Goal: Task Accomplishment & Management: Manage account settings

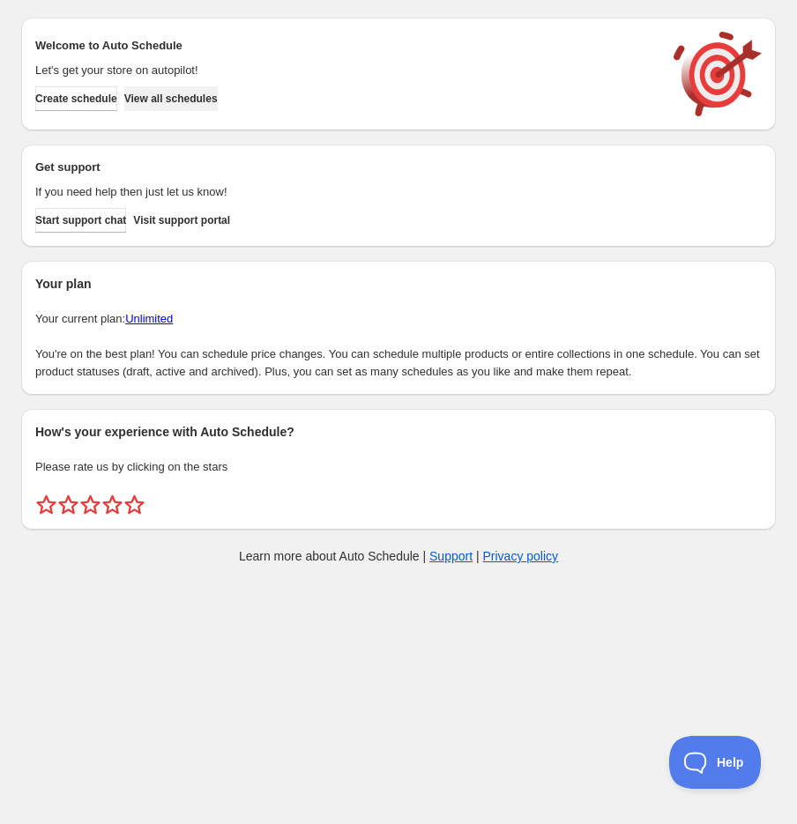
click at [189, 100] on span "View all schedules" at bounding box center [170, 99] width 93 height 14
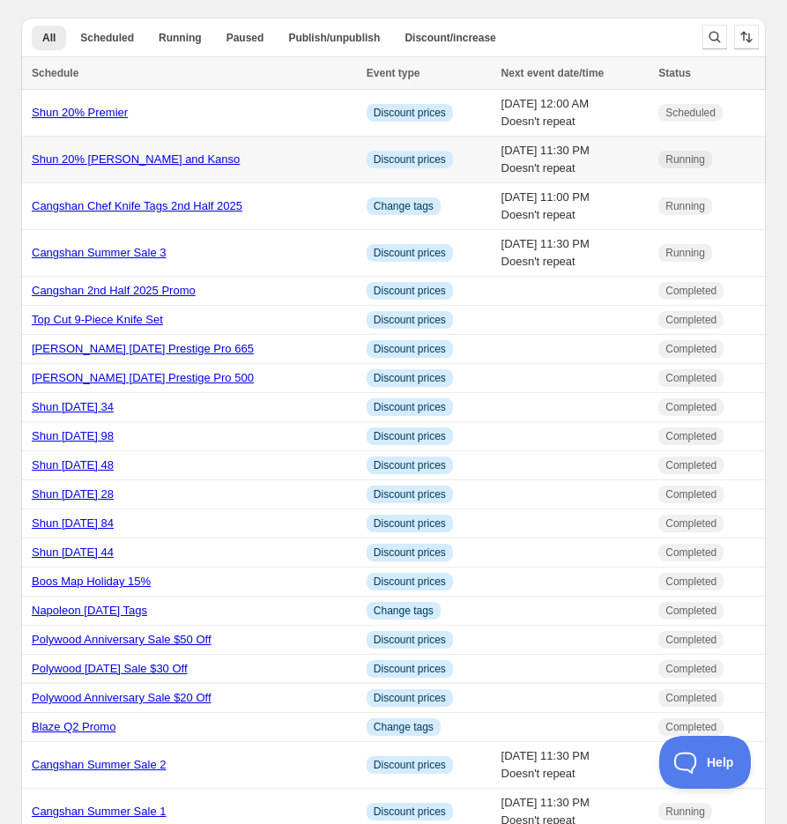
click at [497, 152] on td "[DATE] 11:30 PM Doesn't repeat" at bounding box center [575, 160] width 158 height 47
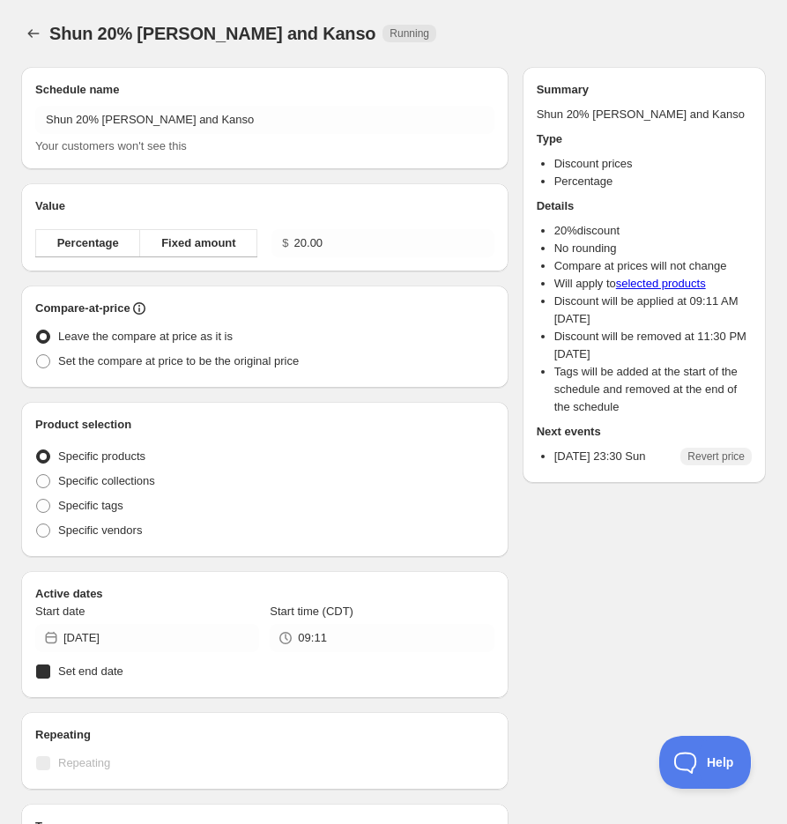
radio input "true"
checkbox input "true"
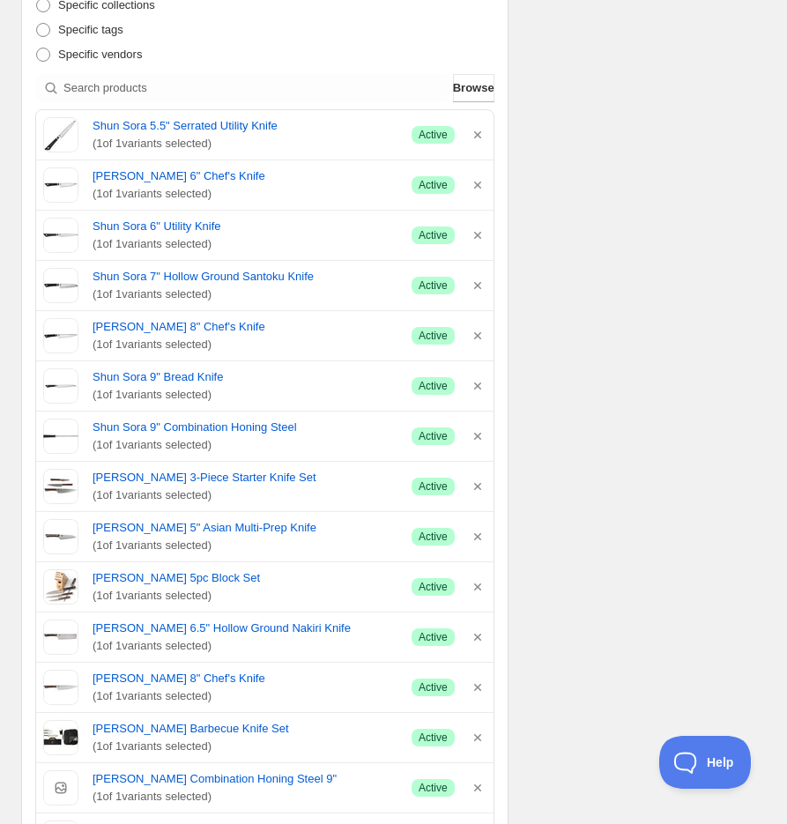
scroll to position [587, 0]
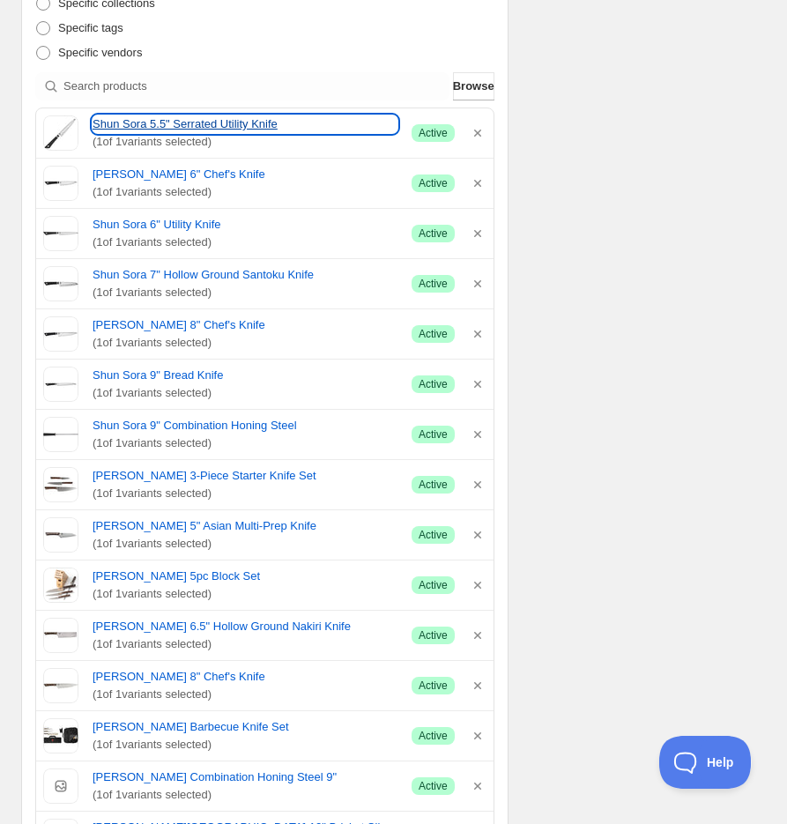
click at [182, 126] on link "Shun Sora 5.5" Serrated Utility Knife" at bounding box center [245, 124] width 305 height 18
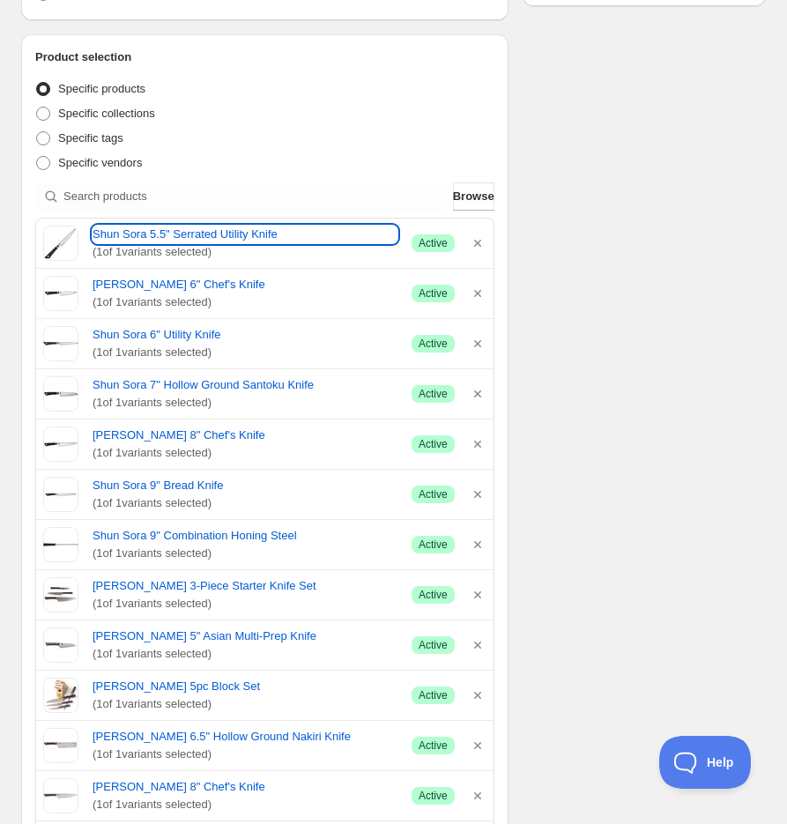
scroll to position [0, 0]
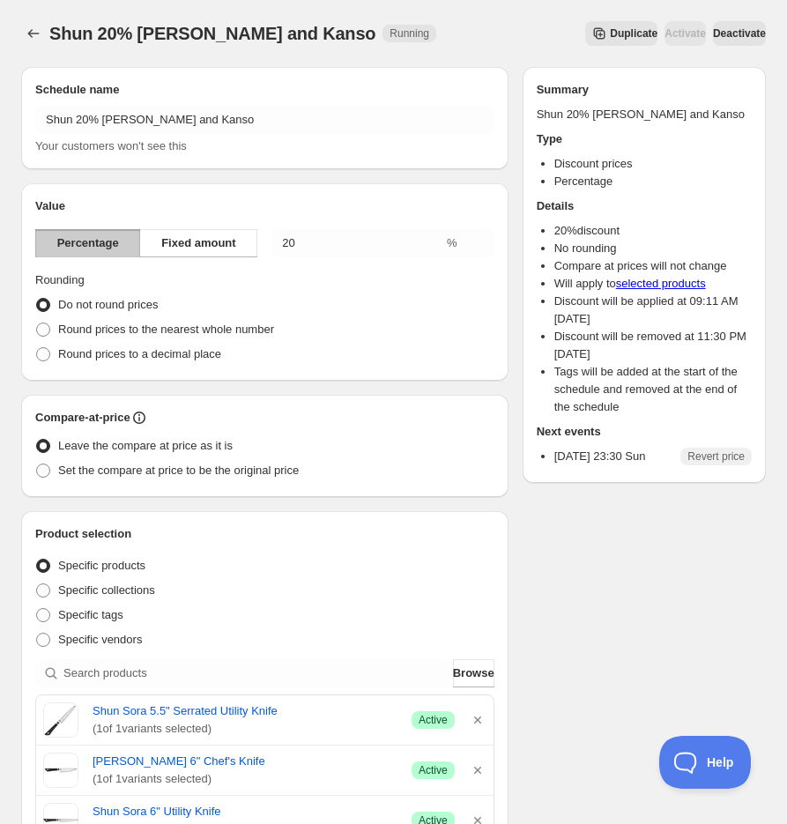
click at [731, 34] on span "Deactivate" at bounding box center [739, 33] width 53 height 14
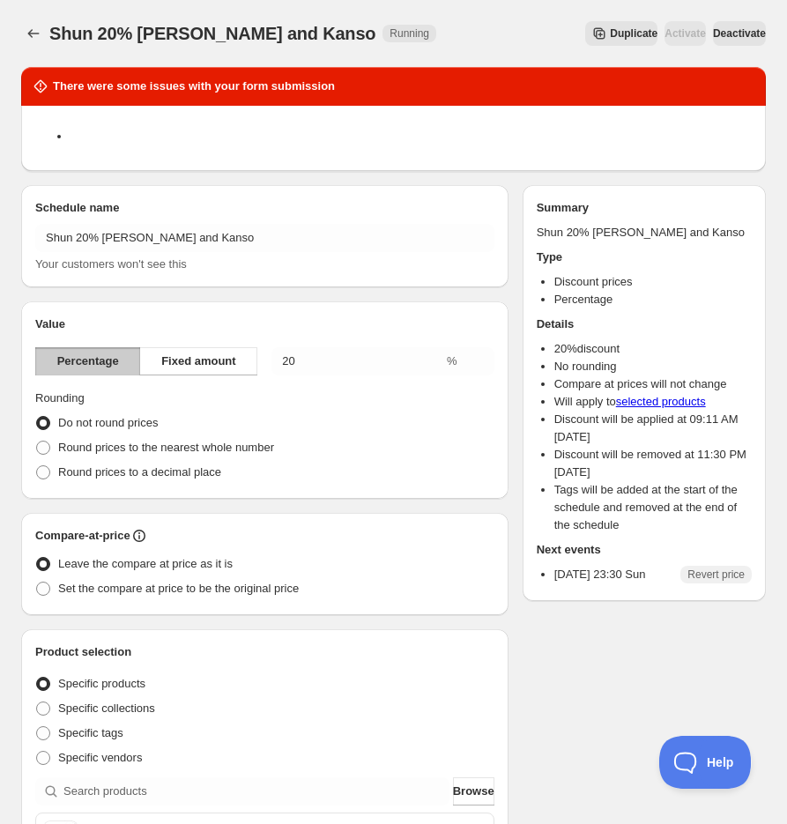
click at [736, 34] on span "Deactivate" at bounding box center [739, 33] width 53 height 14
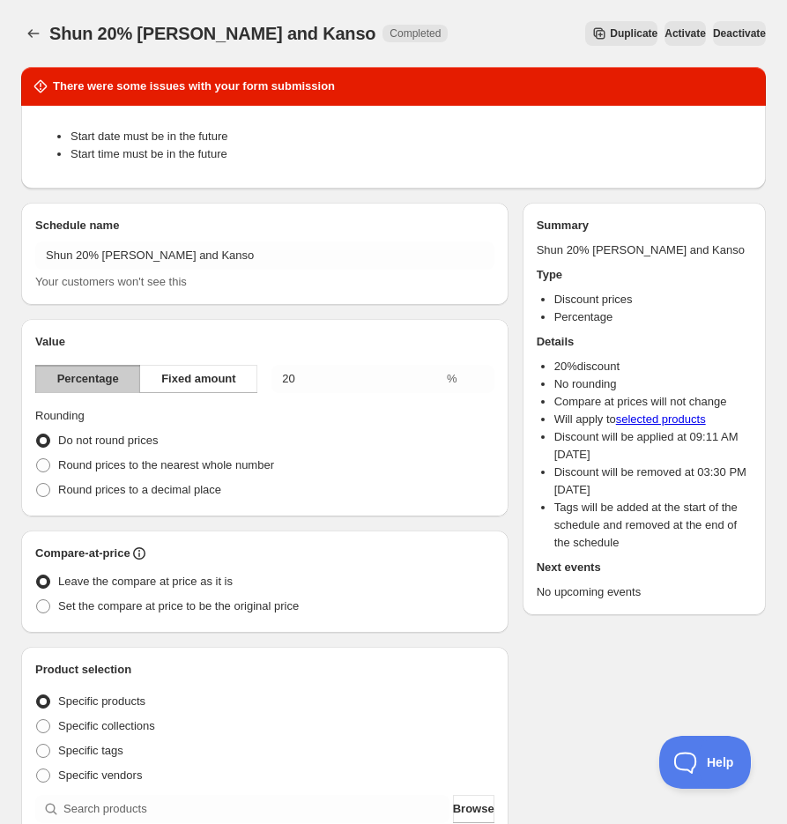
type input "[DATE]"
type input "15:30"
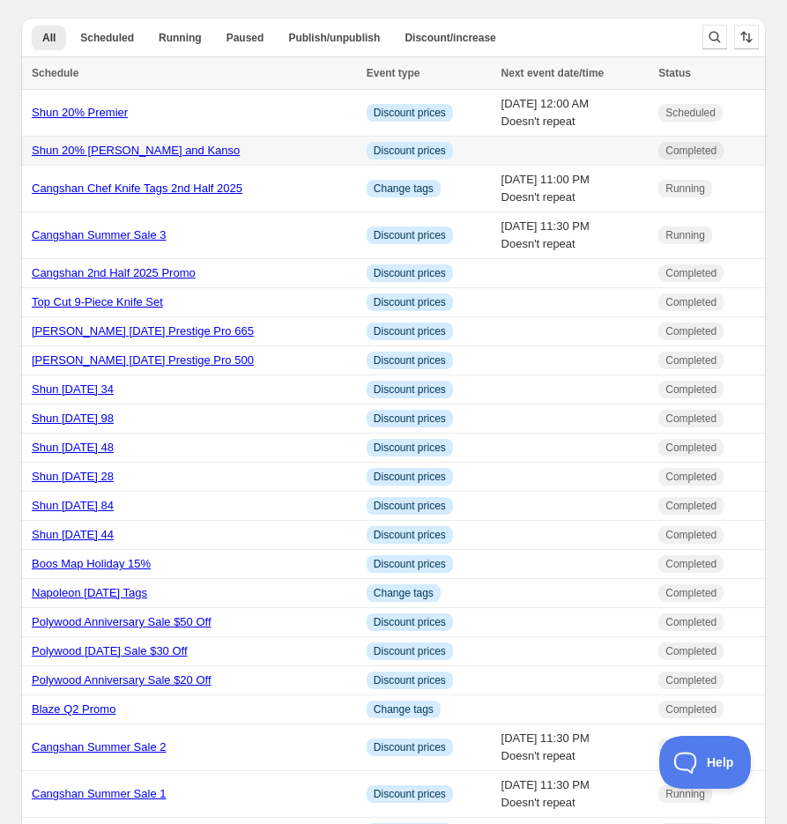
click at [125, 153] on link "Shun 20% [PERSON_NAME] and Kanso" at bounding box center [136, 150] width 208 height 13
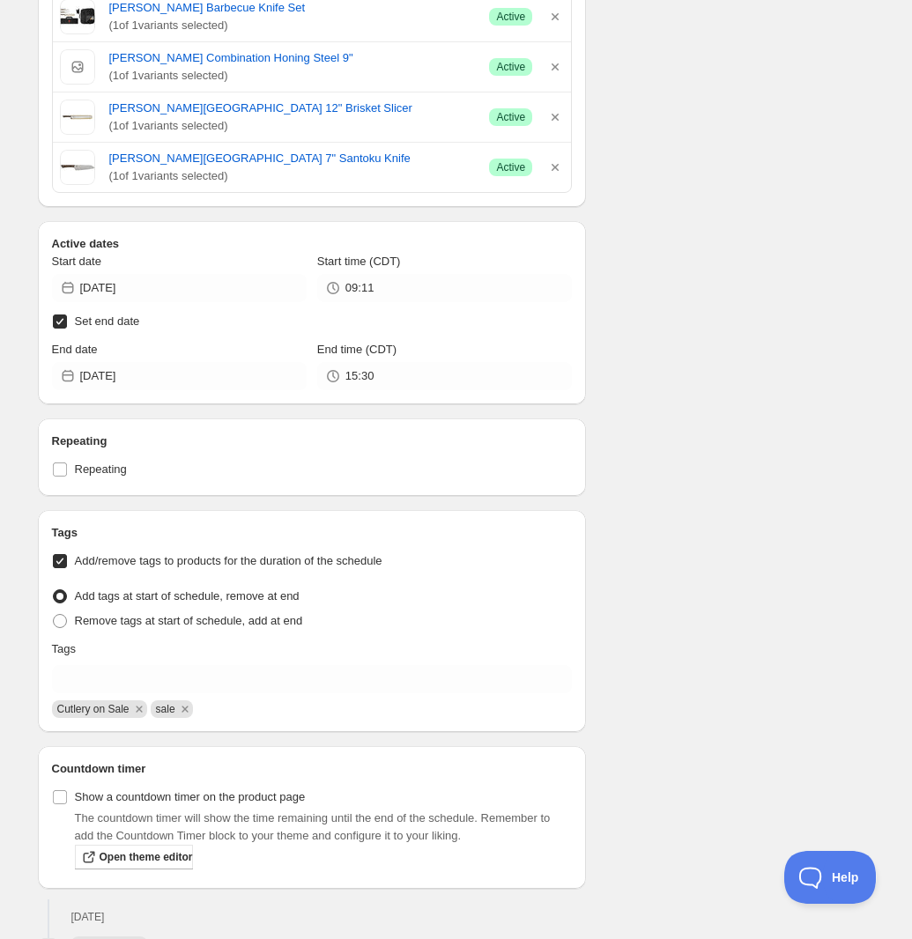
scroll to position [1476, 0]
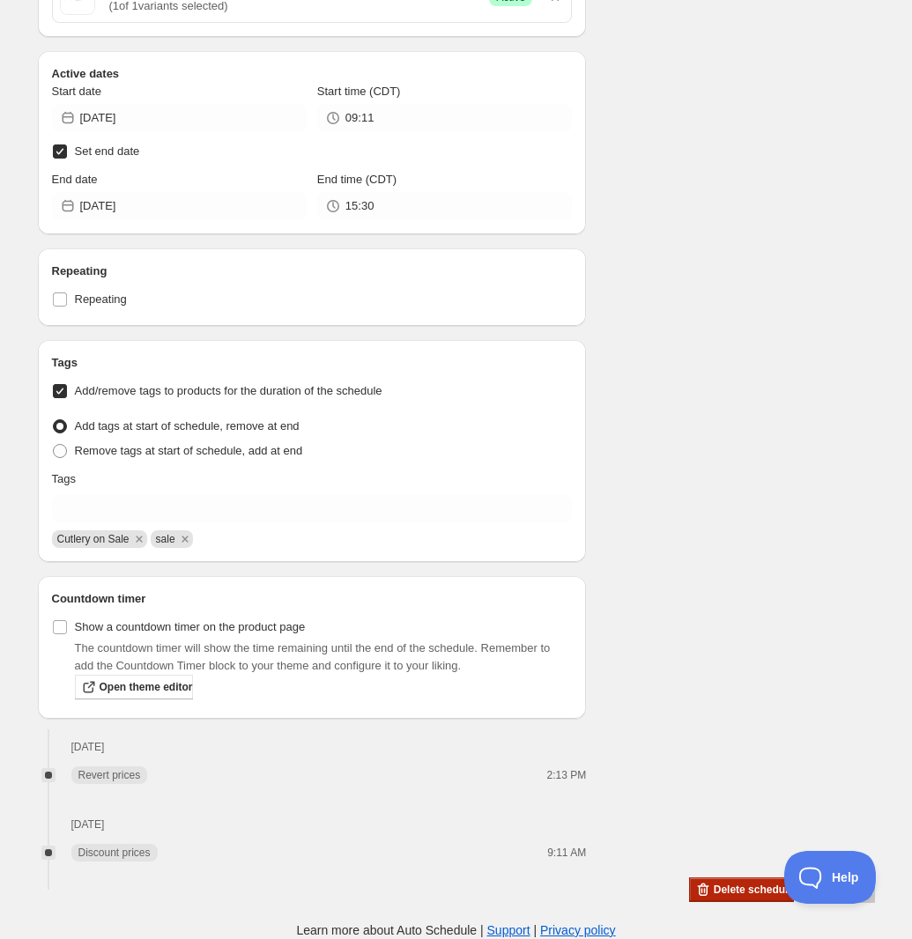
click at [719, 823] on span "Delete schedule" at bounding box center [754, 890] width 80 height 14
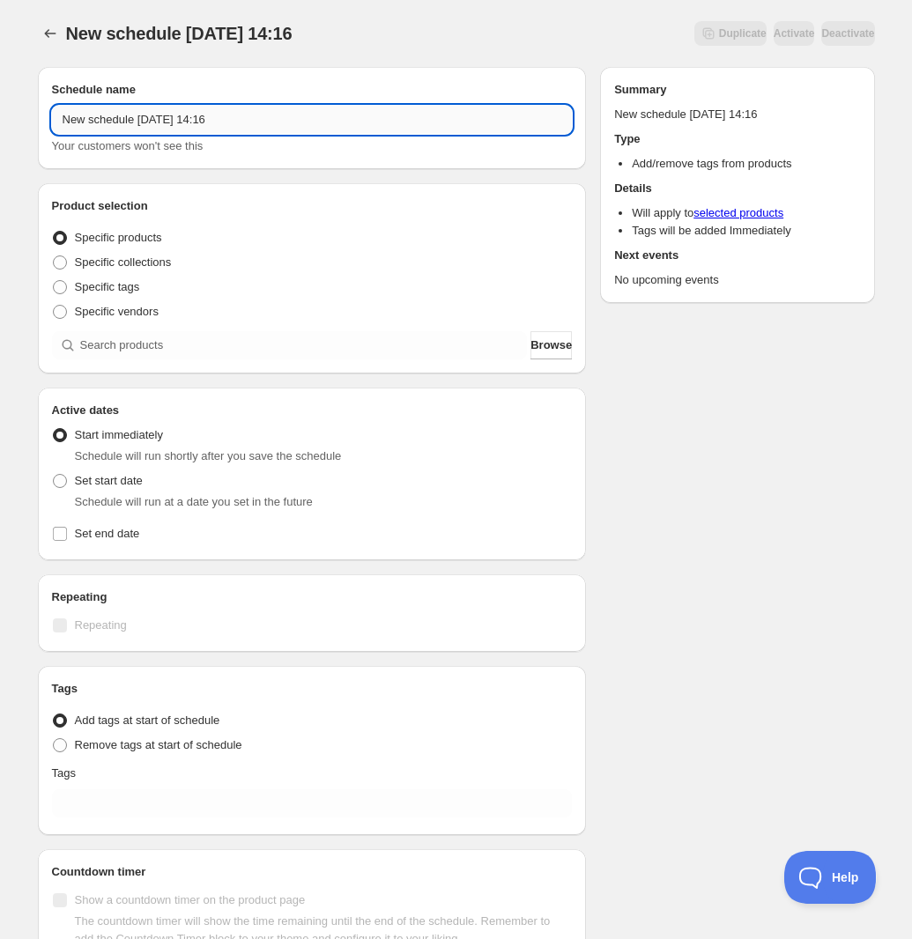
click at [122, 123] on input "New schedule [DATE] 14:16" at bounding box center [312, 120] width 521 height 28
type input "[PERSON_NAME] & Kanso Tags 20% Off"
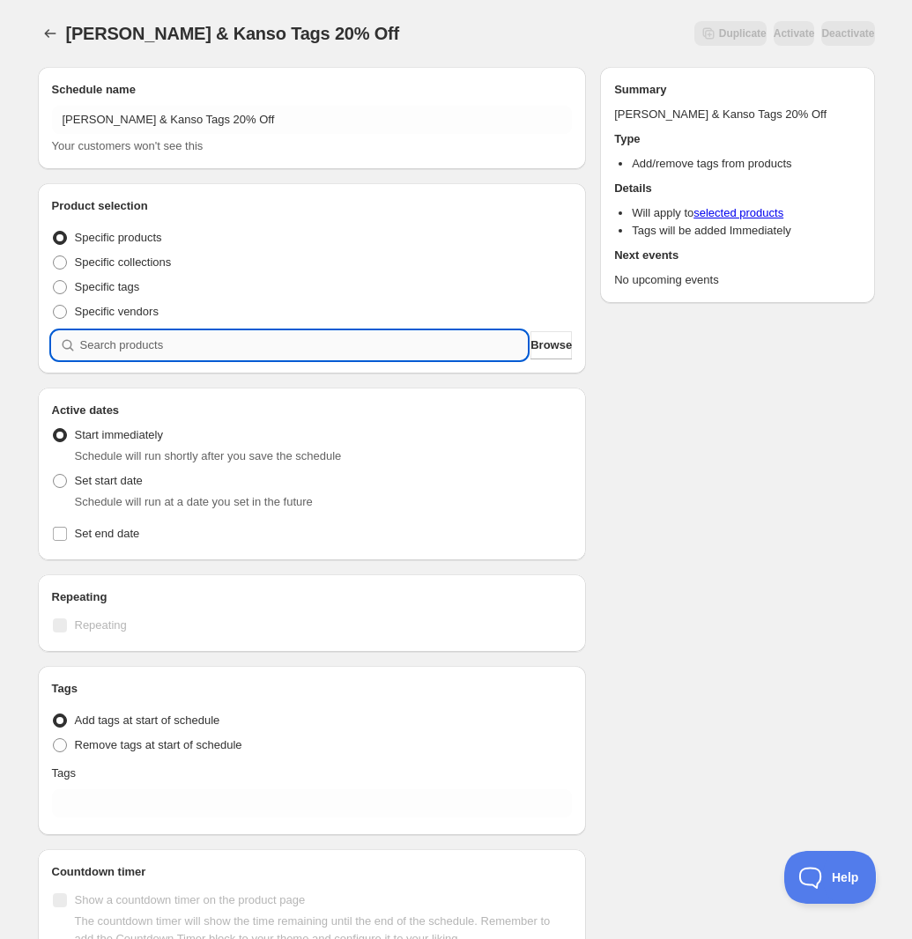
click at [115, 349] on input "search" at bounding box center [304, 345] width 448 height 28
type input "s"
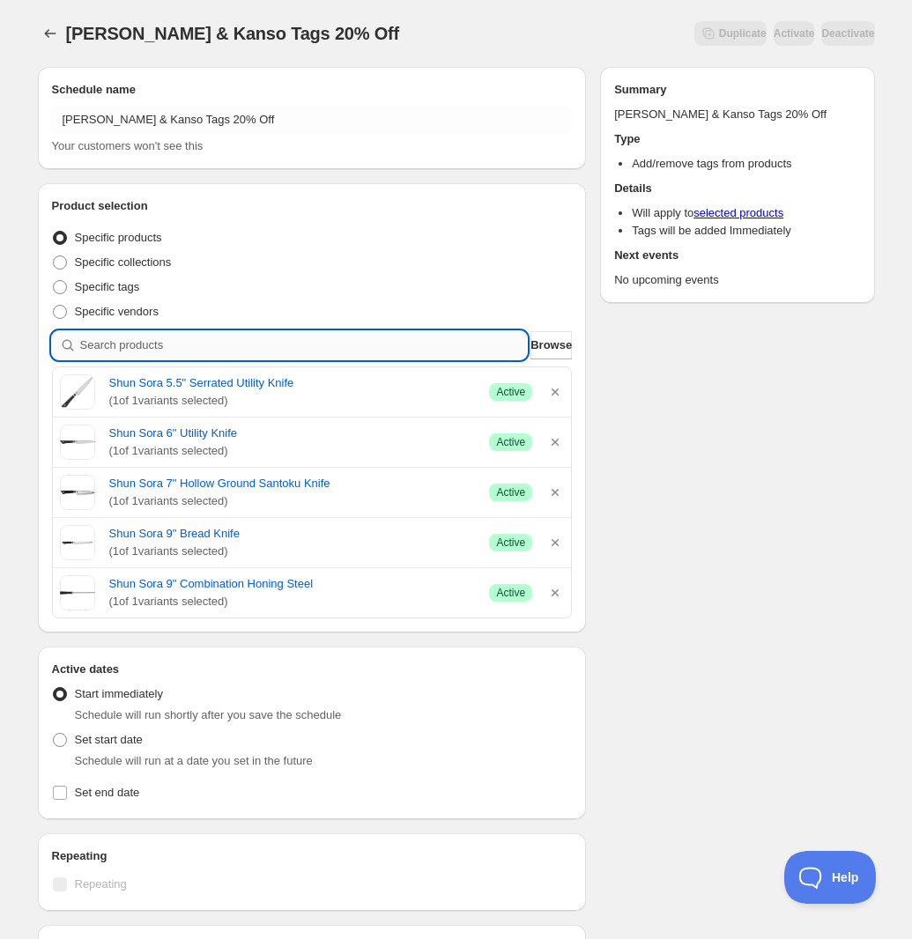
click at [329, 343] on input "search" at bounding box center [304, 345] width 448 height 28
type input "s"
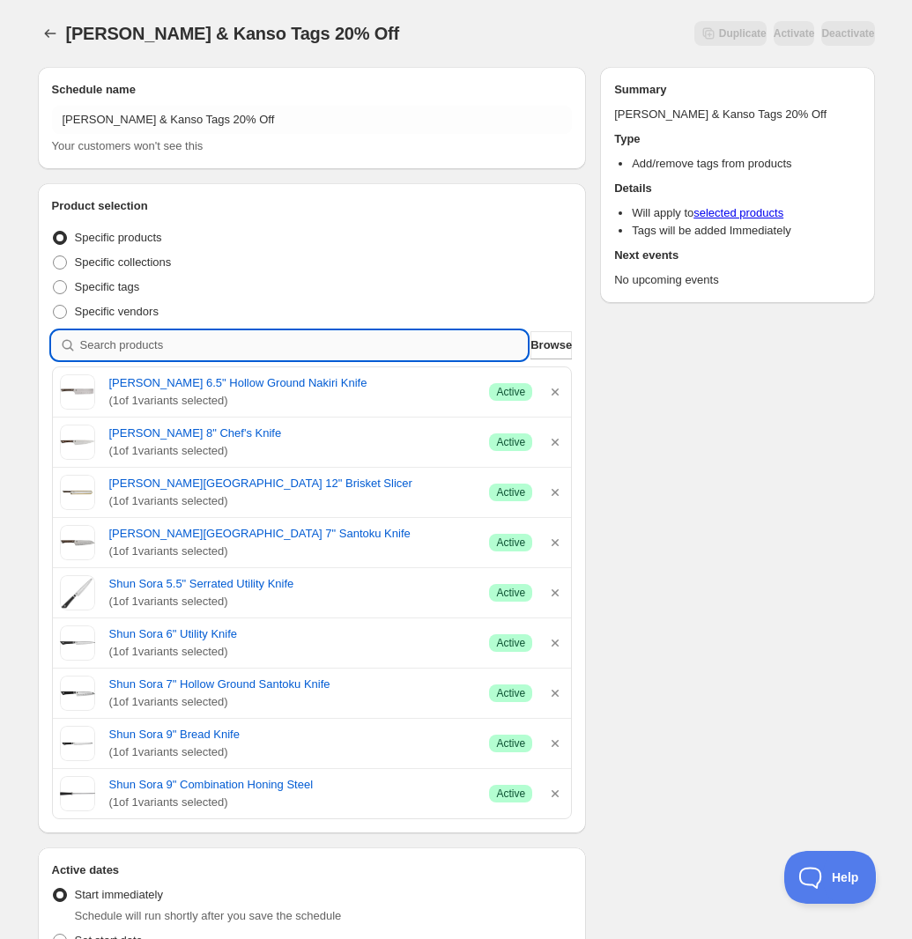
click at [429, 345] on input "search" at bounding box center [304, 345] width 448 height 28
type input "s"
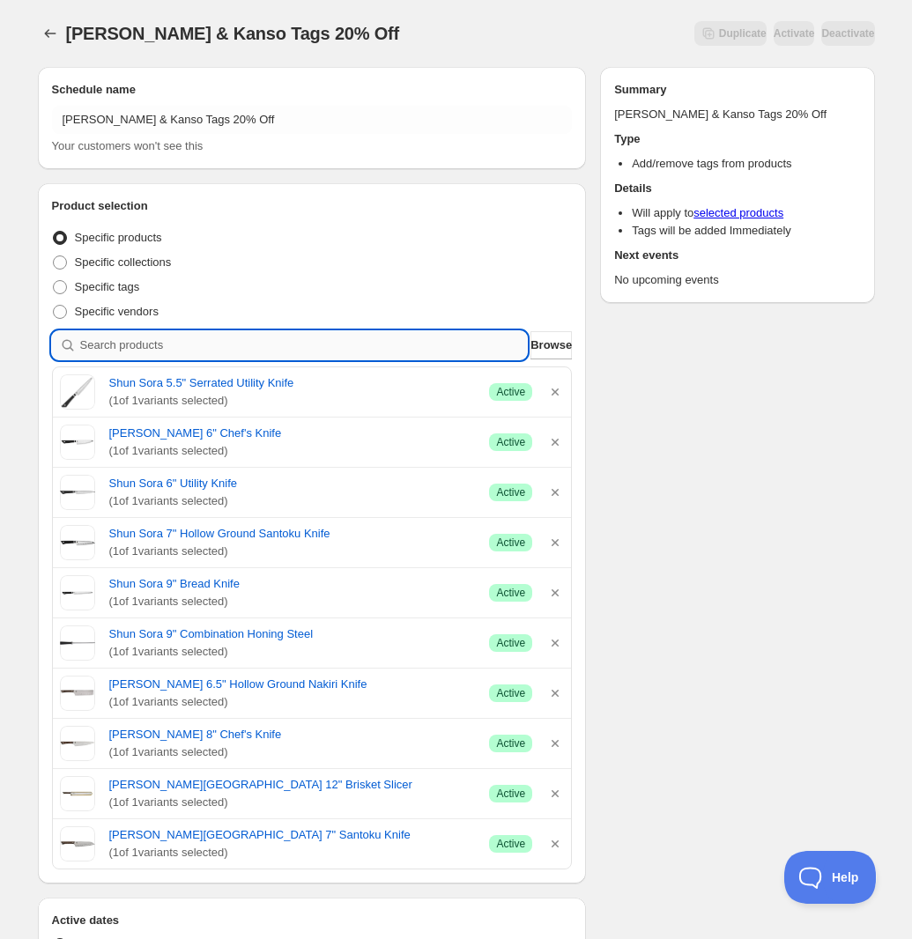
click at [254, 338] on input "search" at bounding box center [304, 345] width 448 height 28
type input "s"
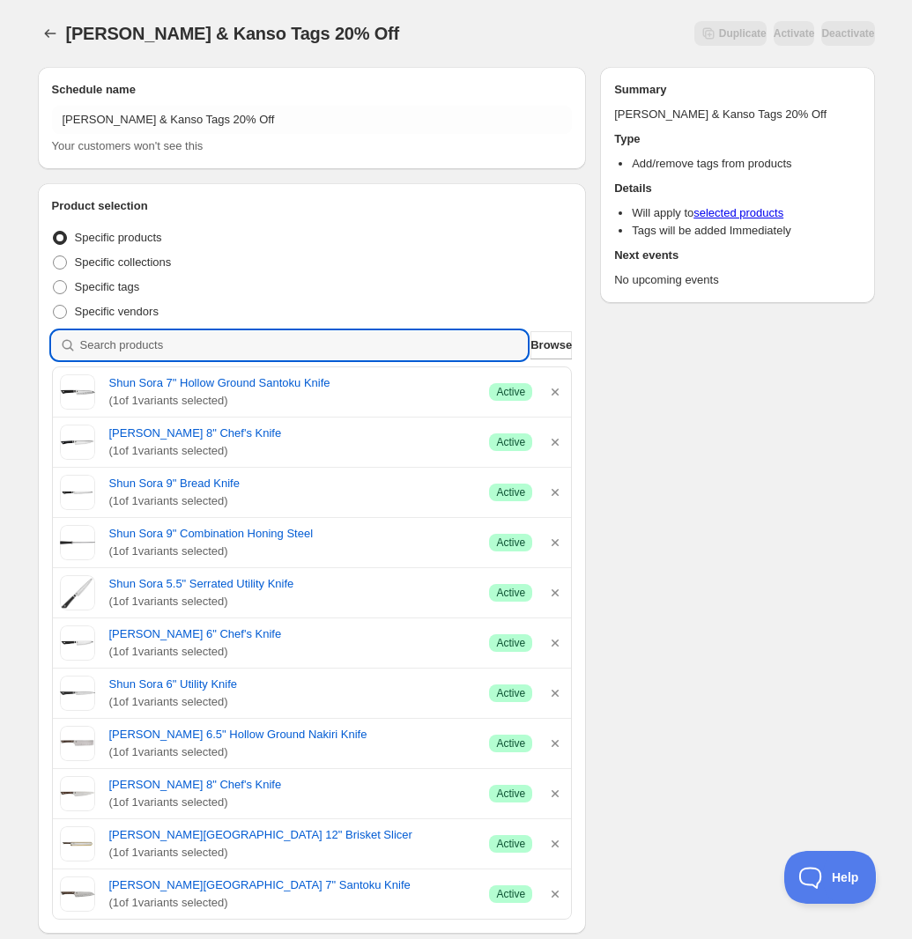
click at [372, 335] on input "search" at bounding box center [304, 345] width 448 height 28
type input "s"
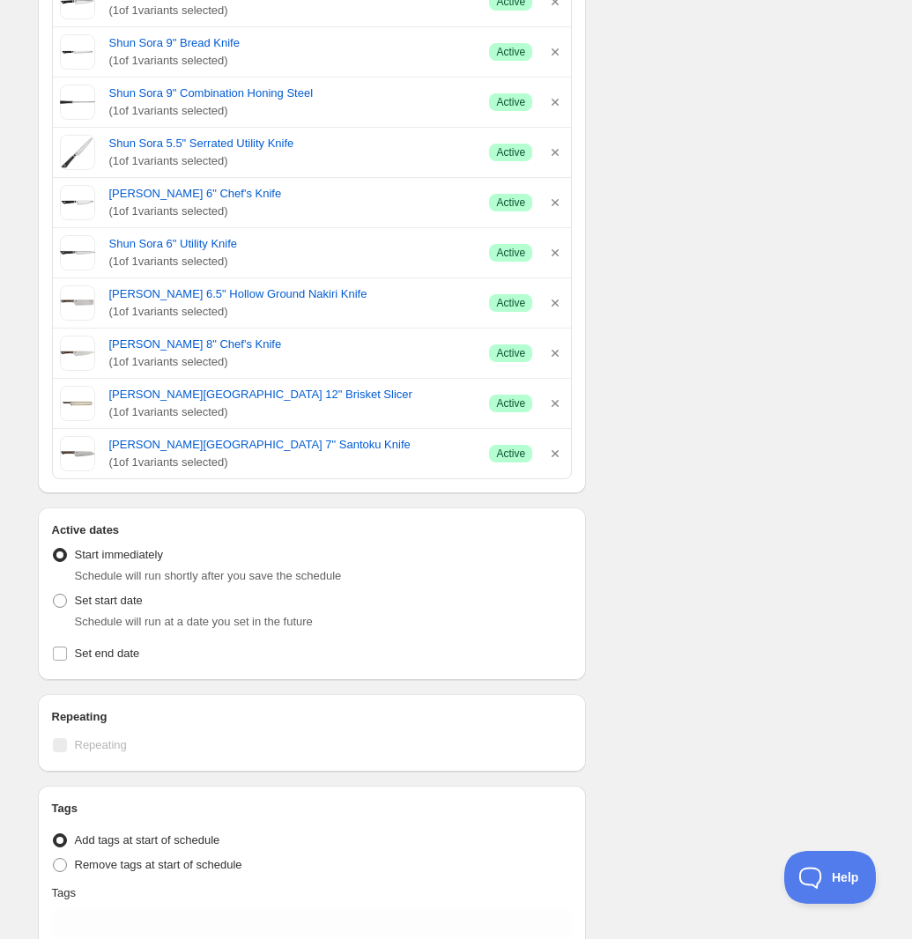
scroll to position [661, 0]
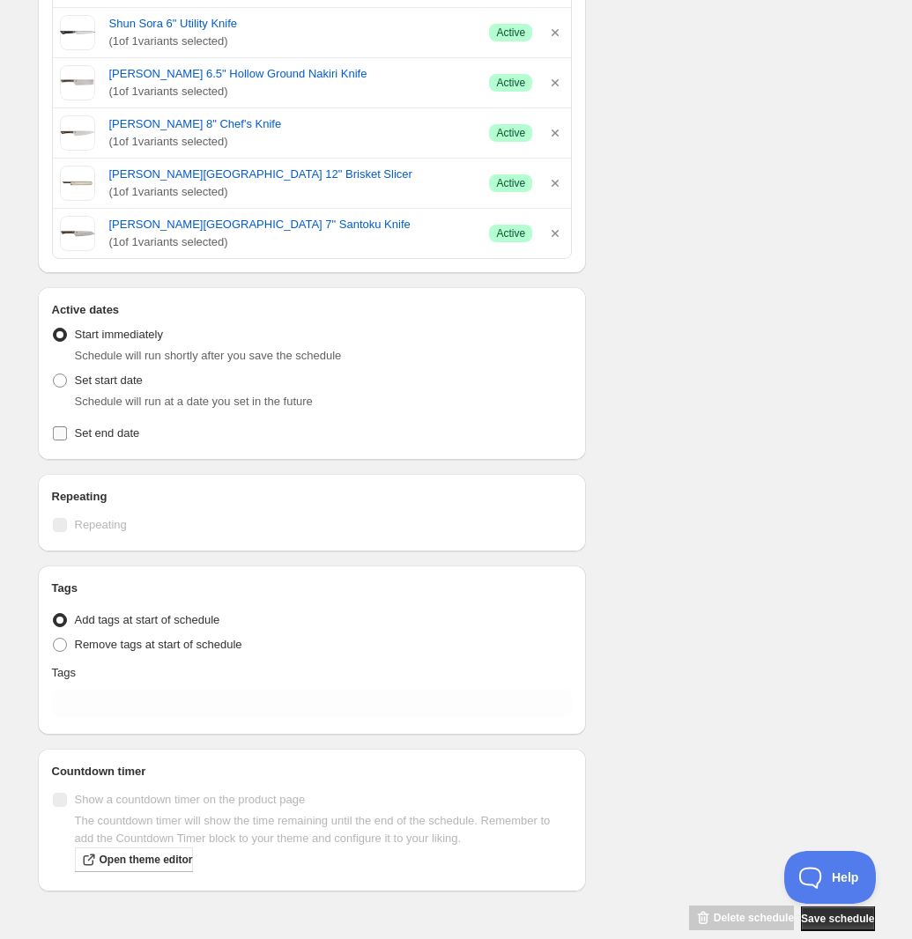
click at [60, 436] on input "Set end date" at bounding box center [60, 434] width 14 height 14
checkbox input "true"
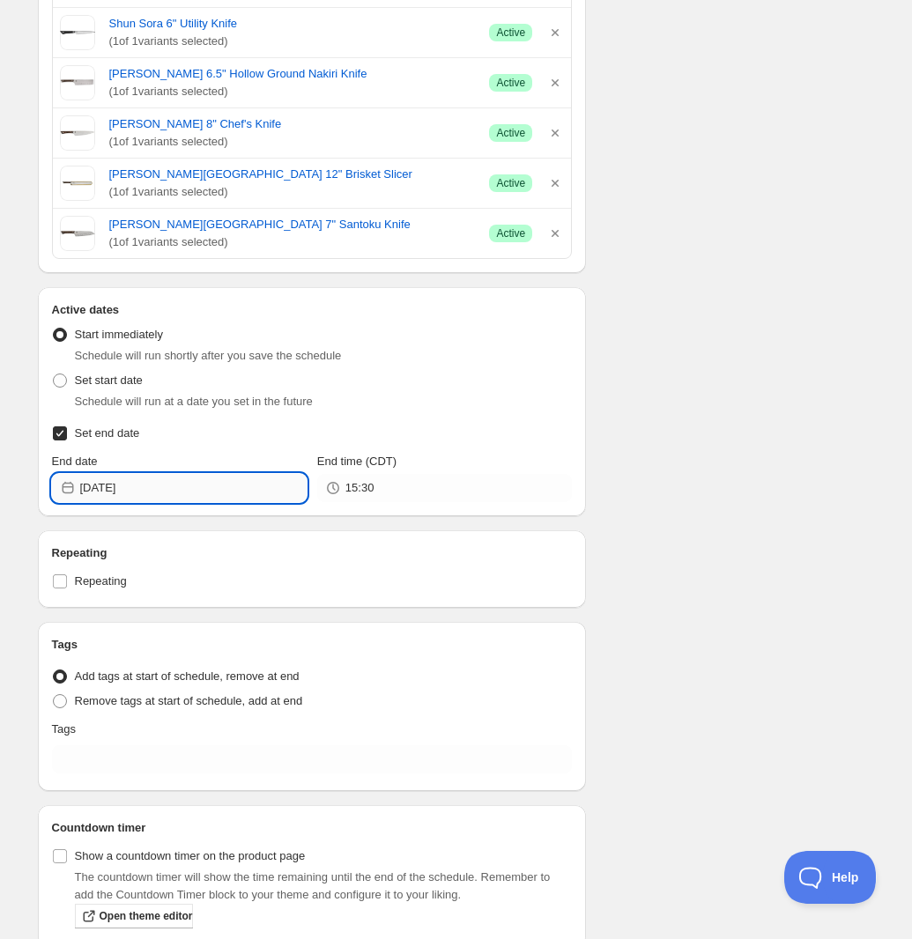
click at [204, 498] on input "[DATE]" at bounding box center [193, 488] width 226 height 28
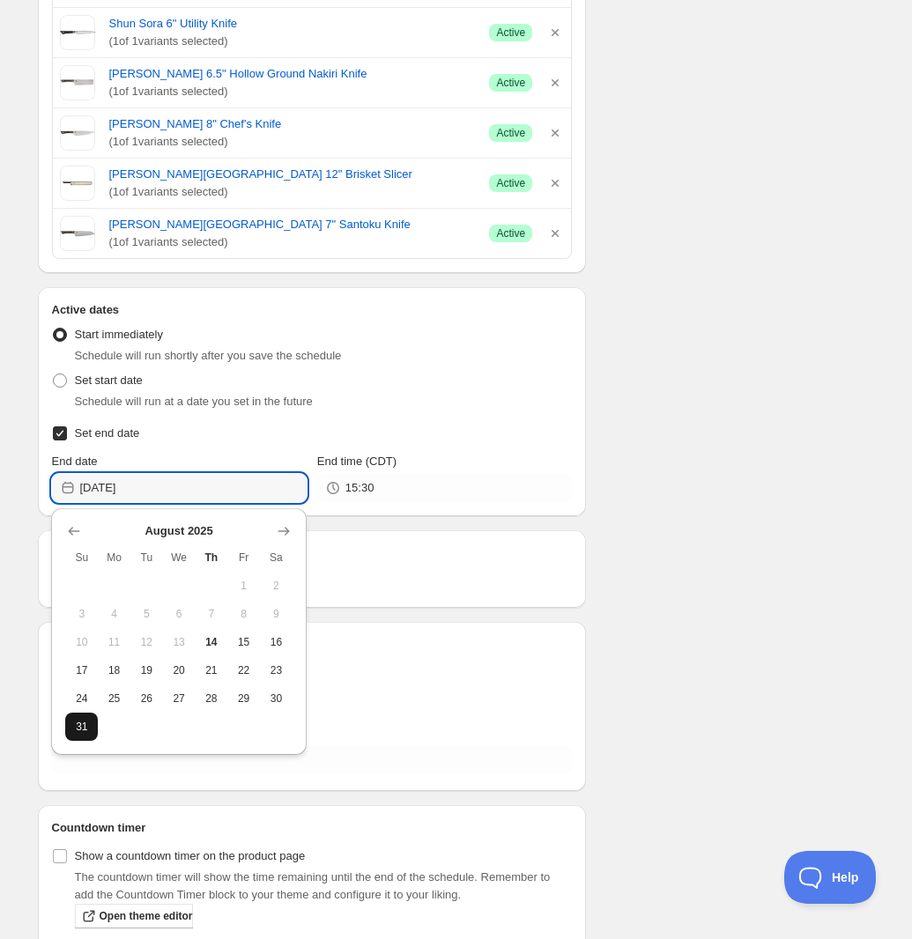
click at [88, 723] on span "31" at bounding box center [81, 727] width 19 height 14
type input "[DATE]"
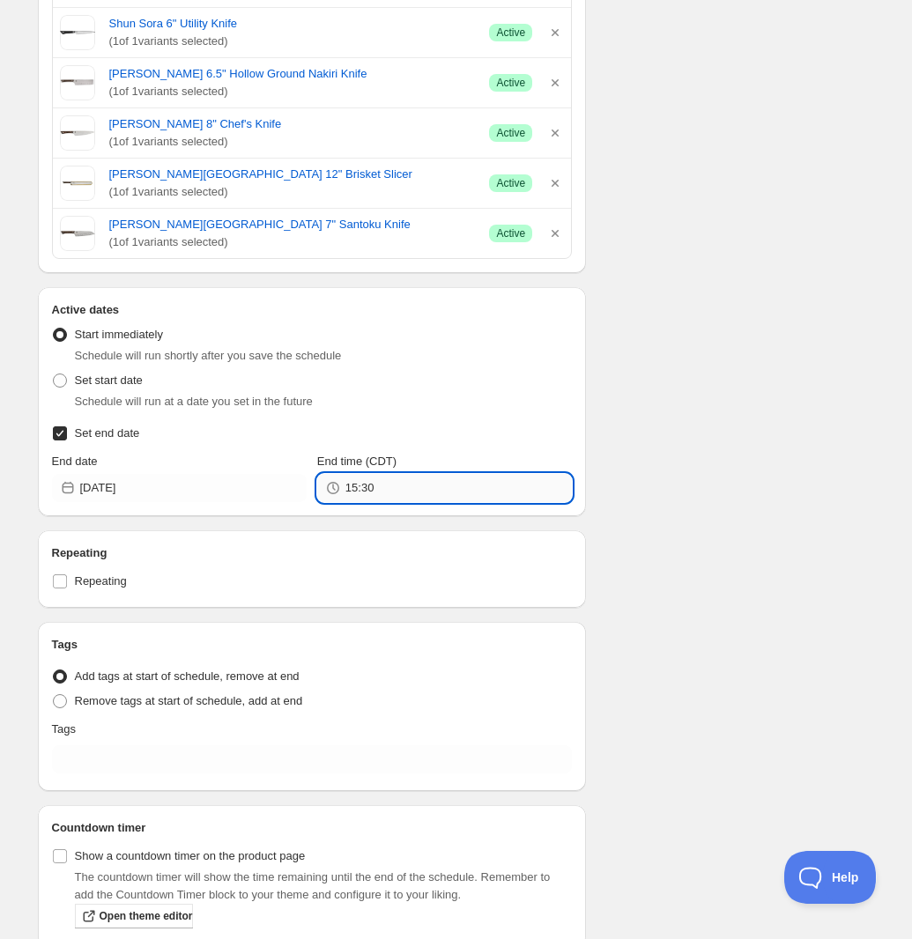
click at [451, 497] on input "15:30" at bounding box center [458, 488] width 226 height 28
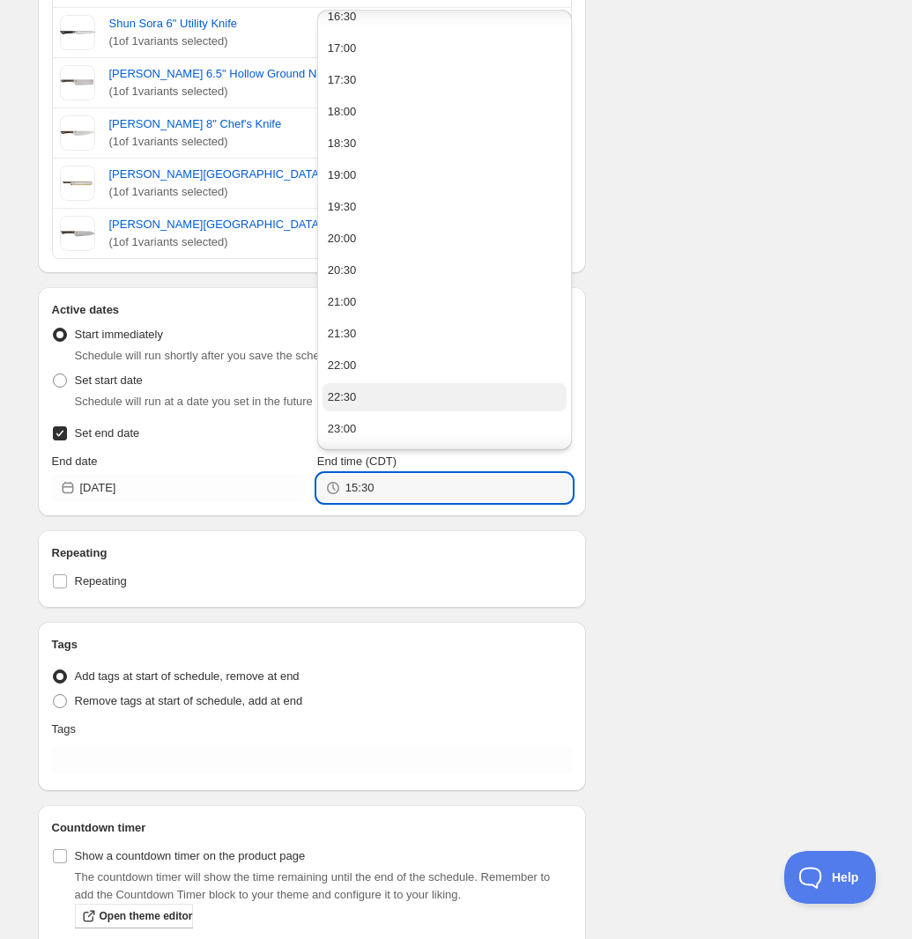
scroll to position [1088, 0]
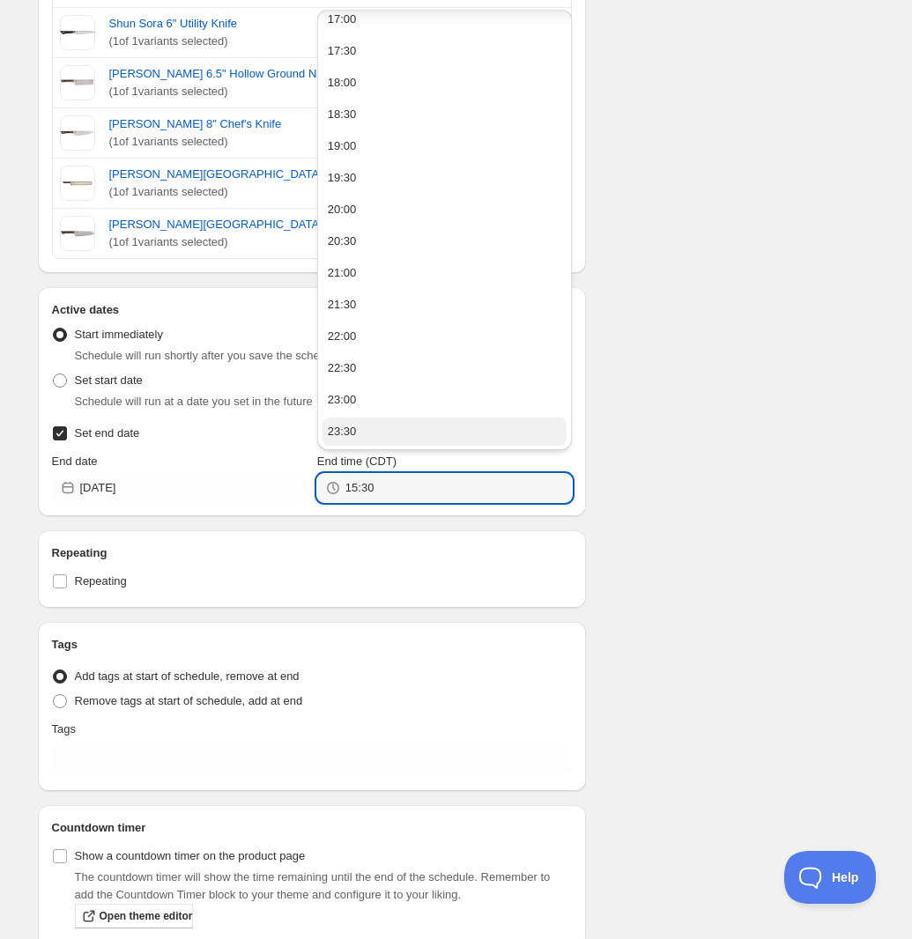
click at [371, 428] on button "23:30" at bounding box center [445, 432] width 244 height 28
type input "23:30"
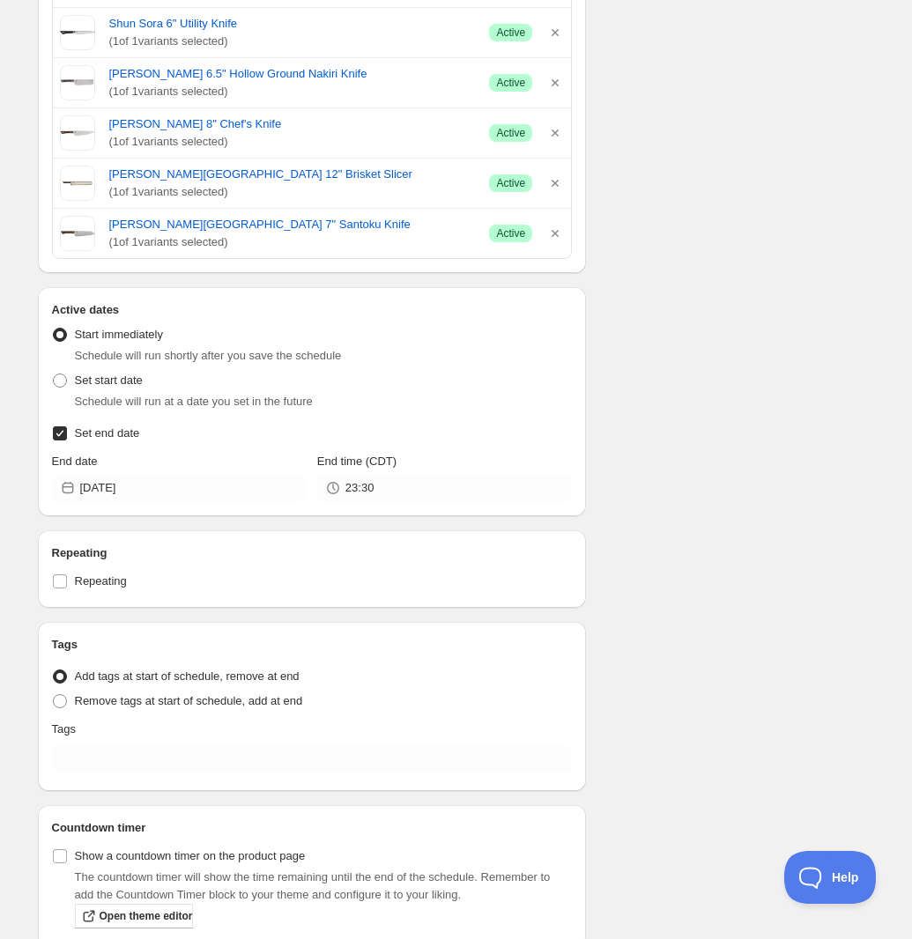
scroll to position [745, 0]
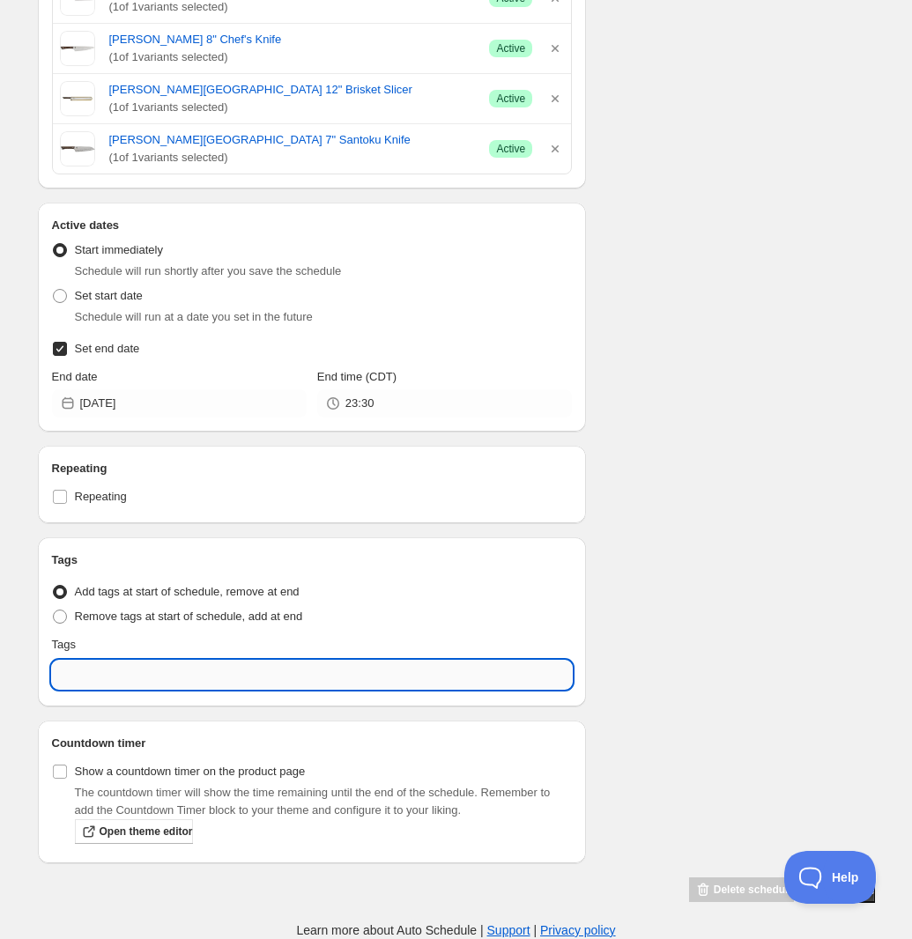
click at [172, 664] on input "text" at bounding box center [312, 675] width 521 height 28
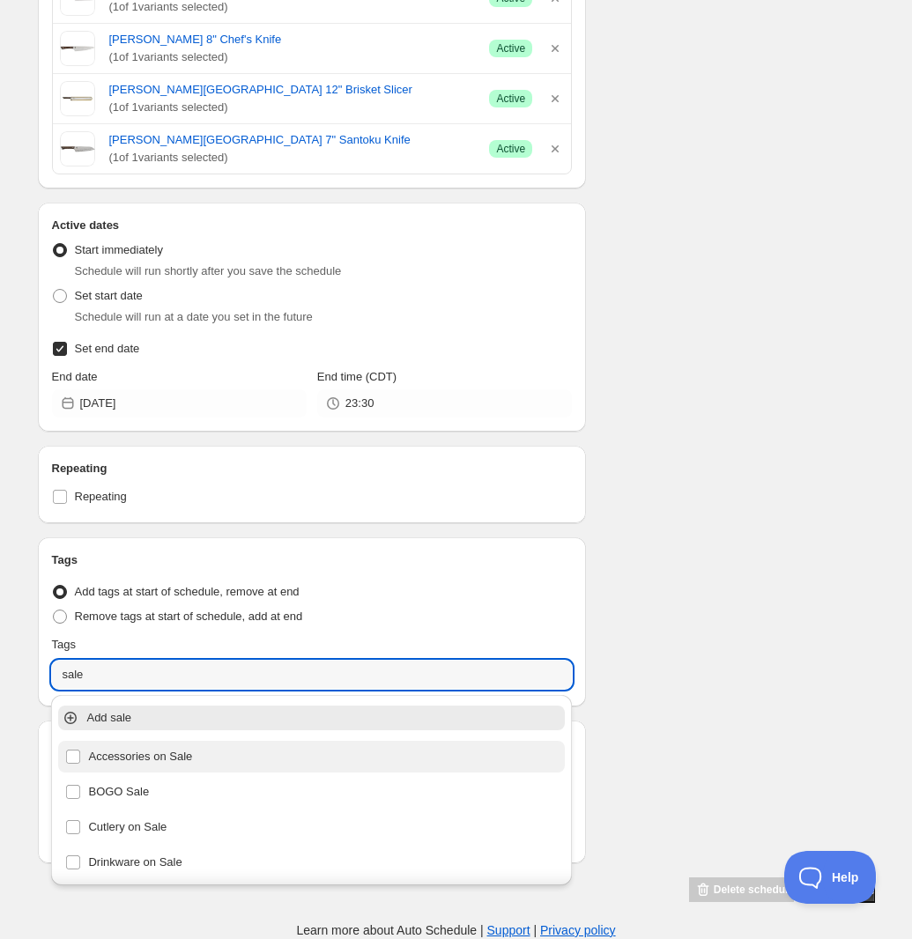
click at [152, 756] on div "Accessories on Sale" at bounding box center [311, 757] width 493 height 25
type input "Accessories on Sale"
checkbox input "true"
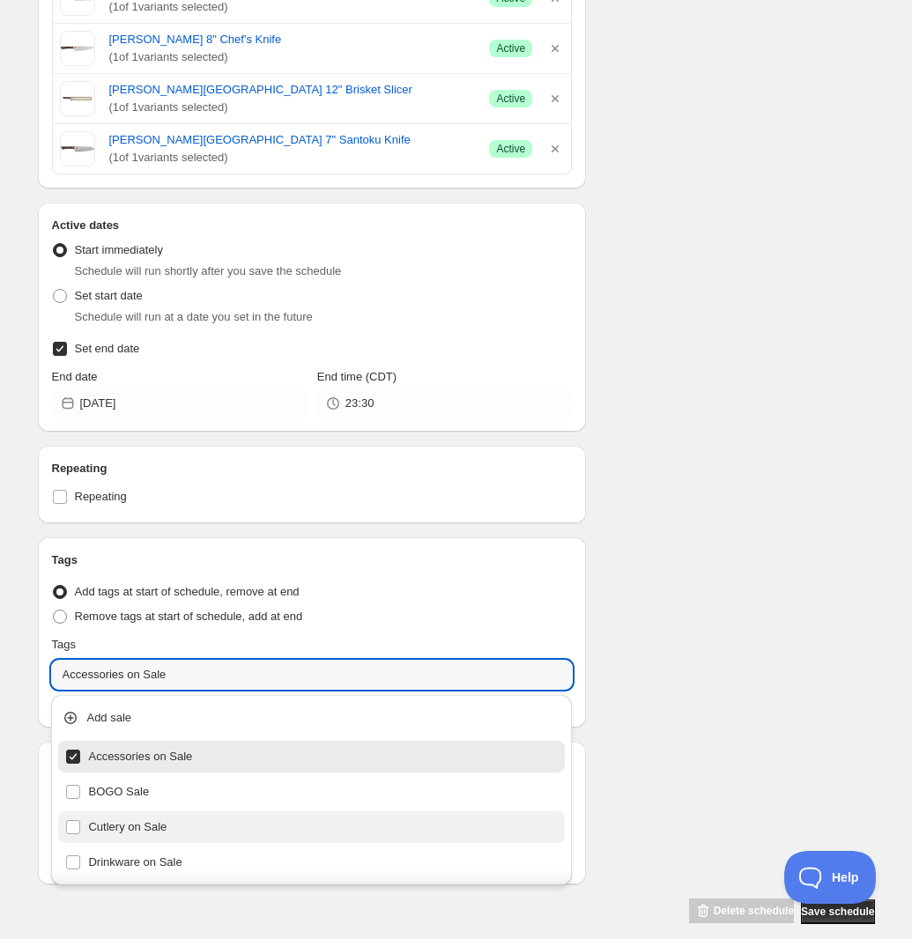
click at [133, 823] on div "Cutlery on Sale" at bounding box center [311, 827] width 493 height 25
type input "Cutlery on Sale"
checkbox input "true"
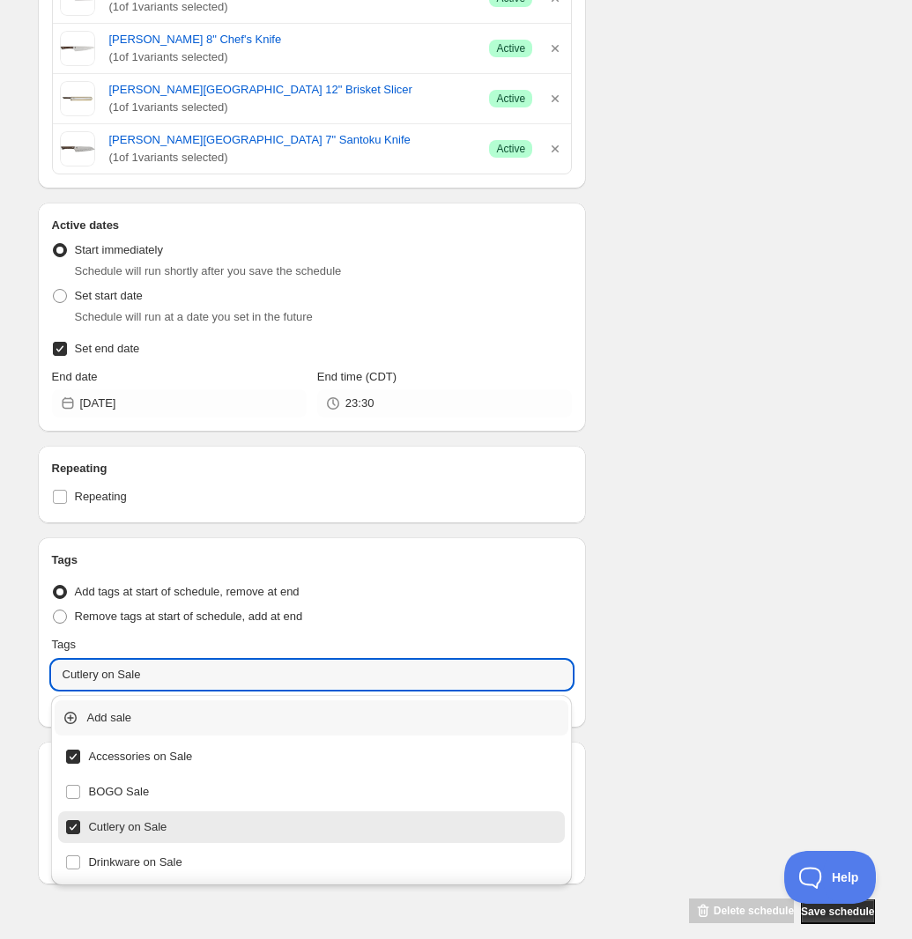
click at [97, 714] on p "Add sale" at bounding box center [323, 718] width 475 height 18
click at [165, 684] on input "Cutlery on Sale" at bounding box center [312, 675] width 521 height 28
drag, startPoint x: 738, startPoint y: 667, endPoint x: 723, endPoint y: 674, distance: 16.6
click at [740, 667] on div "Schedule name [PERSON_NAME] & Kanso Tags 20% Off Your customers won't see this …" at bounding box center [449, 116] width 851 height 1618
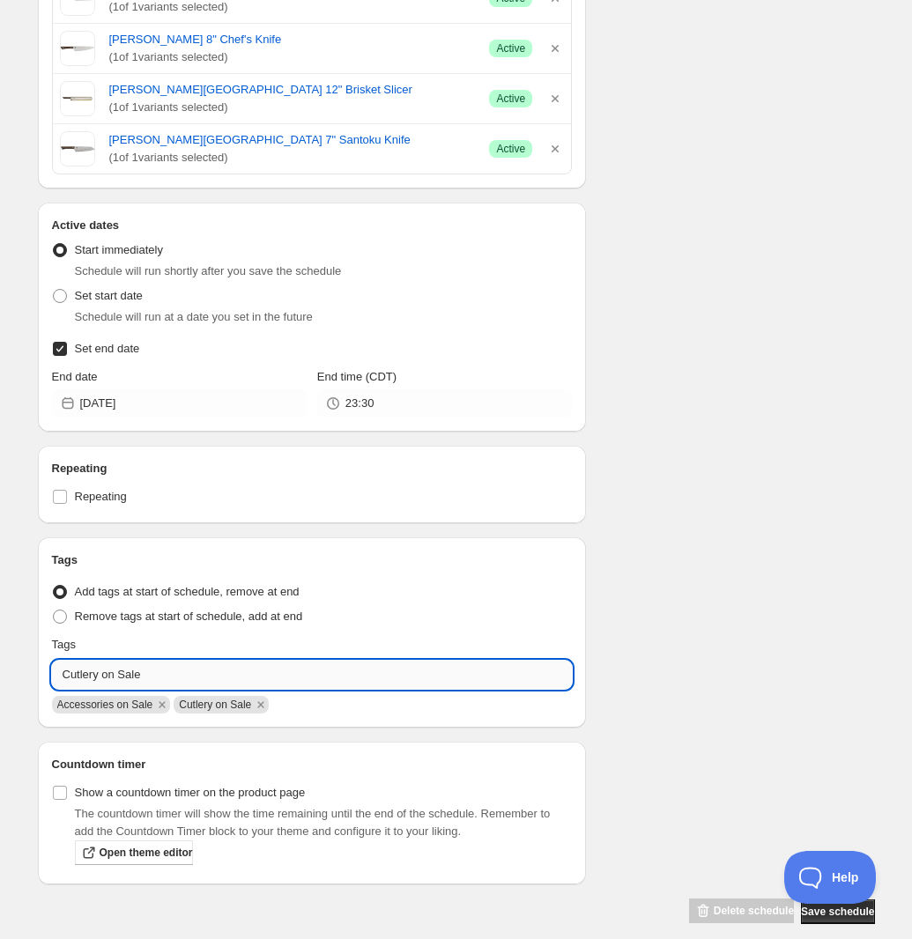
click at [305, 671] on input "Cutlery on Sale" at bounding box center [312, 675] width 521 height 28
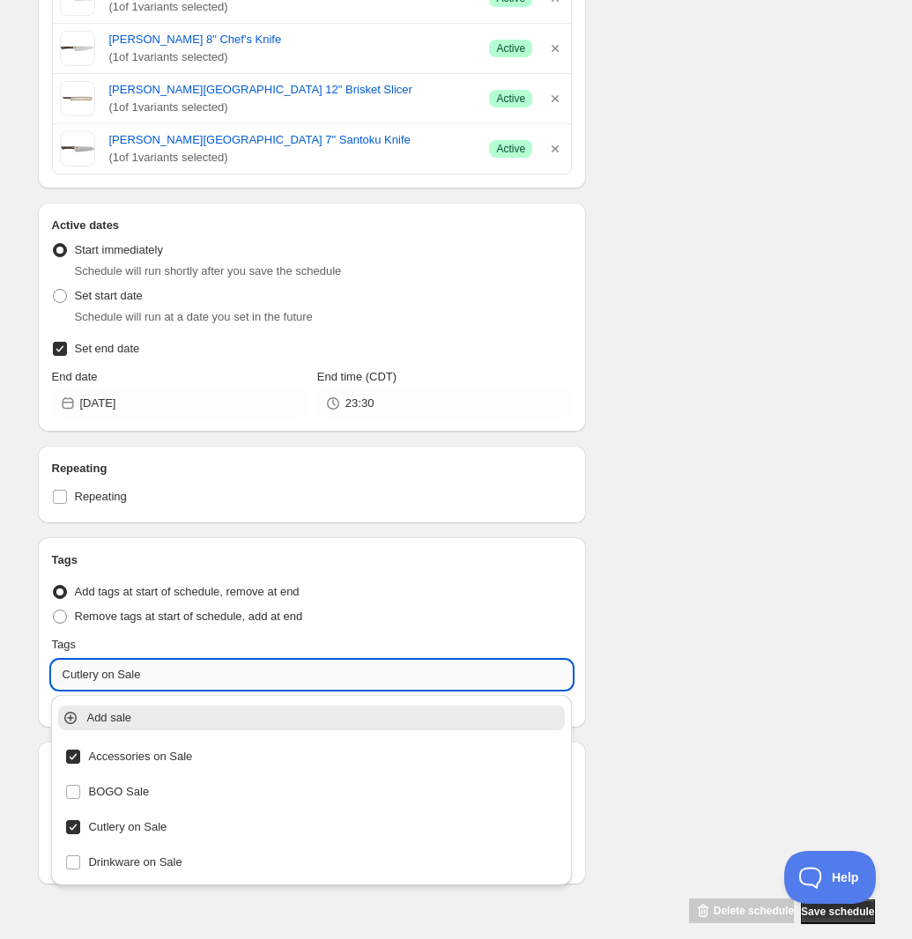
click at [305, 671] on input "Cutlery on Sale" at bounding box center [312, 675] width 521 height 28
click at [81, 717] on div "Add sale" at bounding box center [312, 718] width 500 height 18
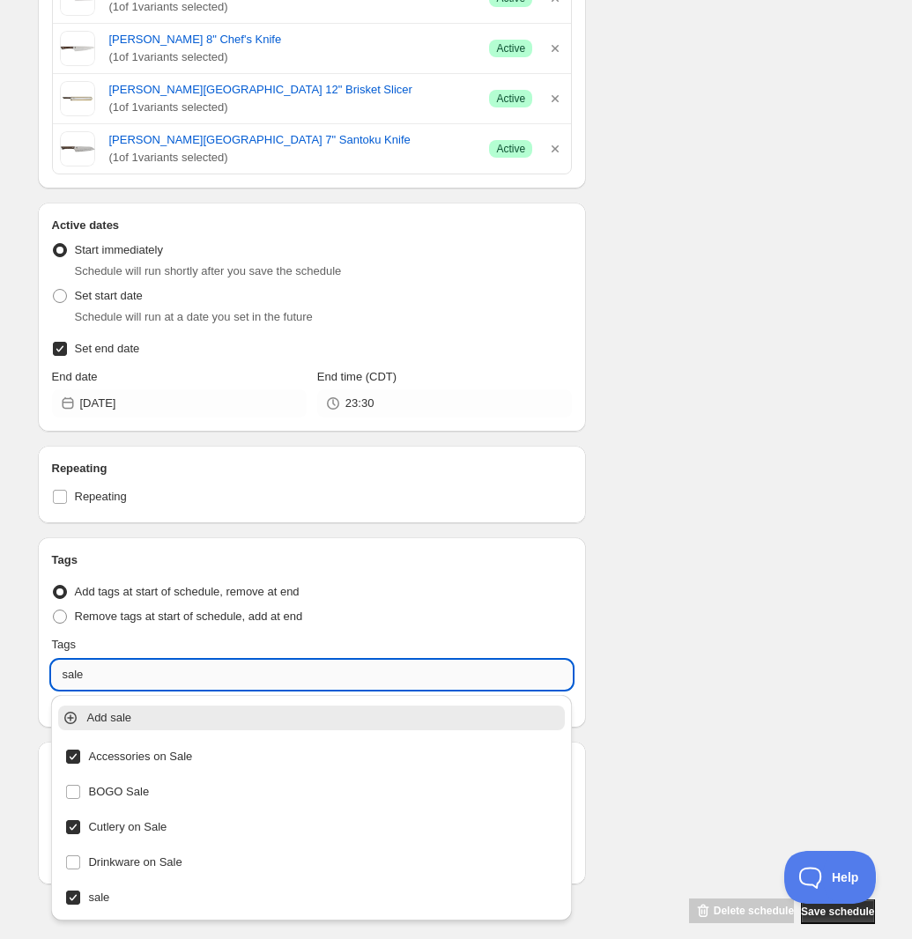
click at [112, 679] on input "sale" at bounding box center [312, 675] width 521 height 28
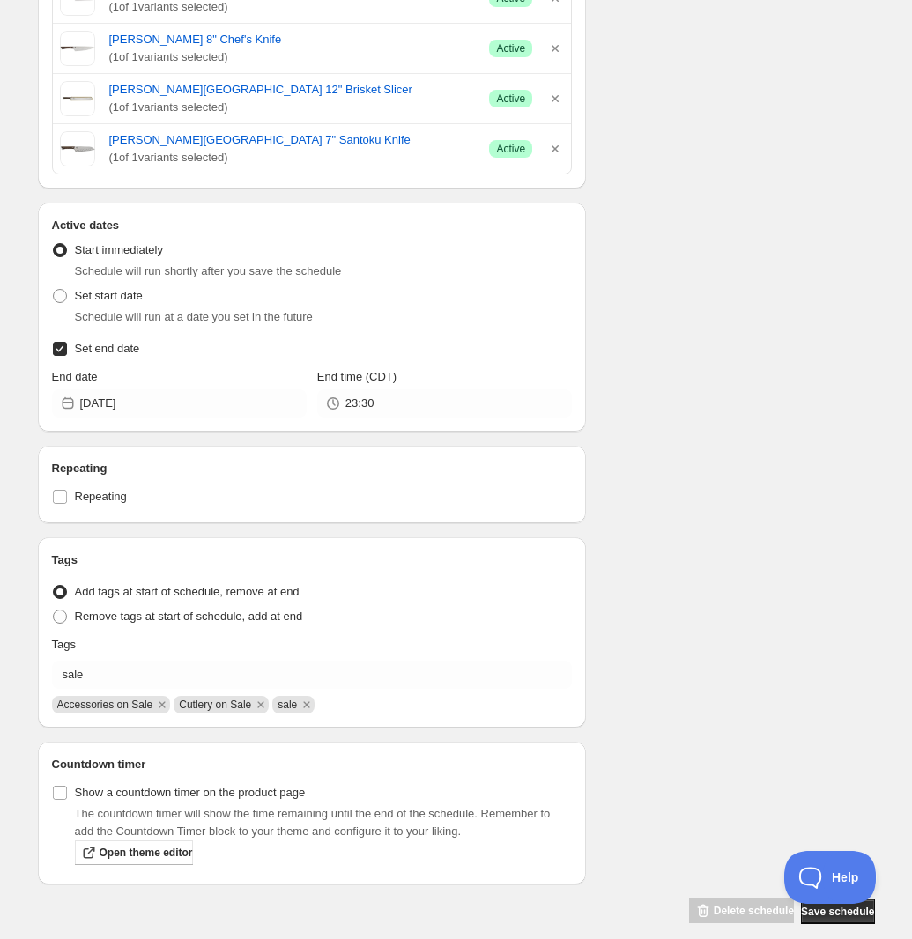
click at [760, 684] on div "Schedule name [PERSON_NAME] & Kanso Tags 20% Off Your customers won't see this …" at bounding box center [449, 116] width 851 height 1618
click at [354, 679] on input "sale" at bounding box center [312, 675] width 521 height 28
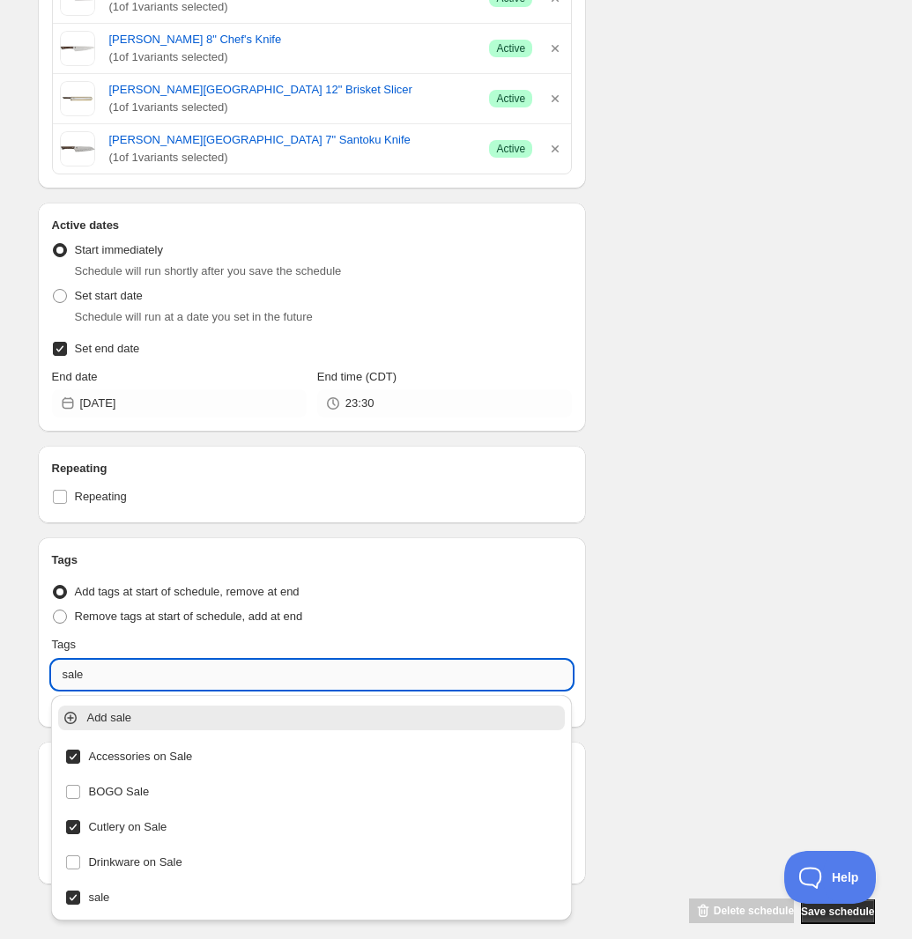
click at [354, 679] on input "sale" at bounding box center [312, 675] width 521 height 28
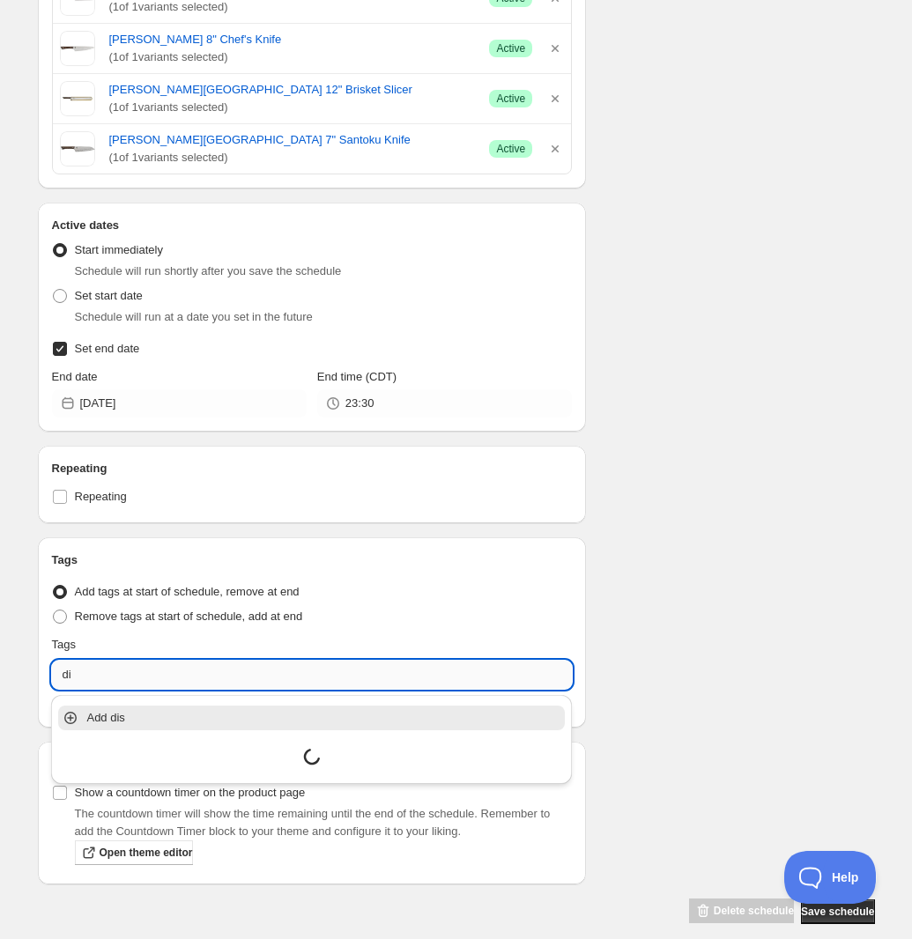
type input "d"
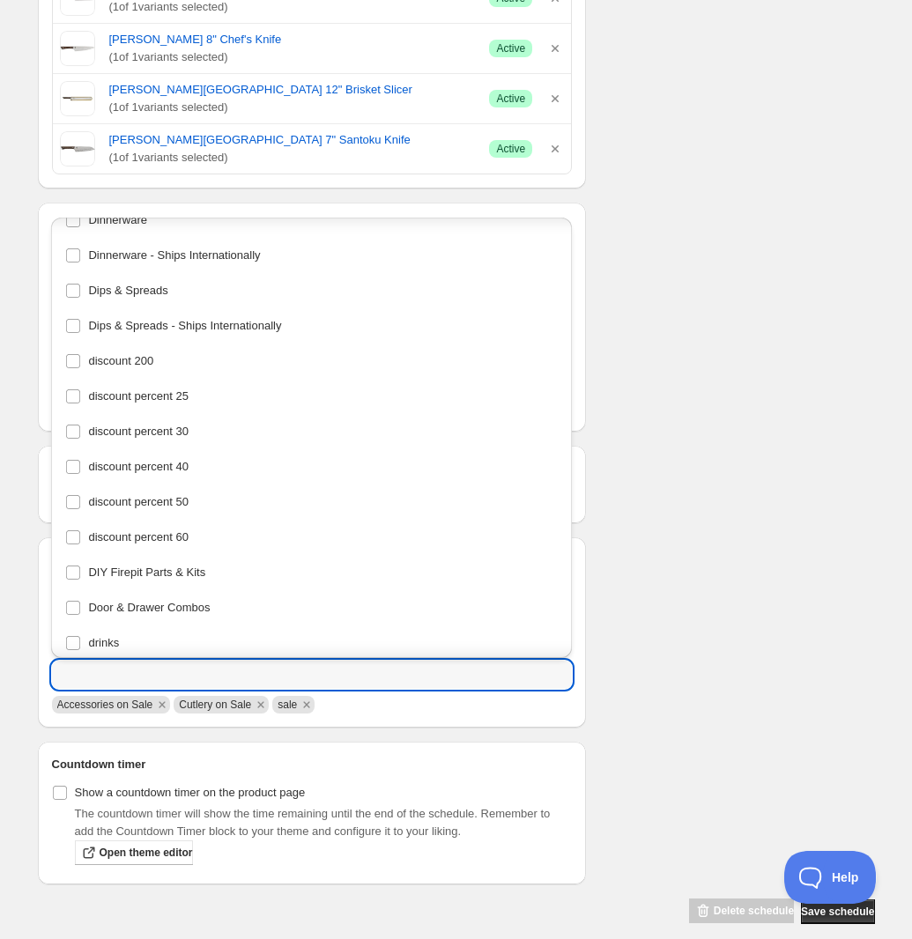
scroll to position [6456, 0]
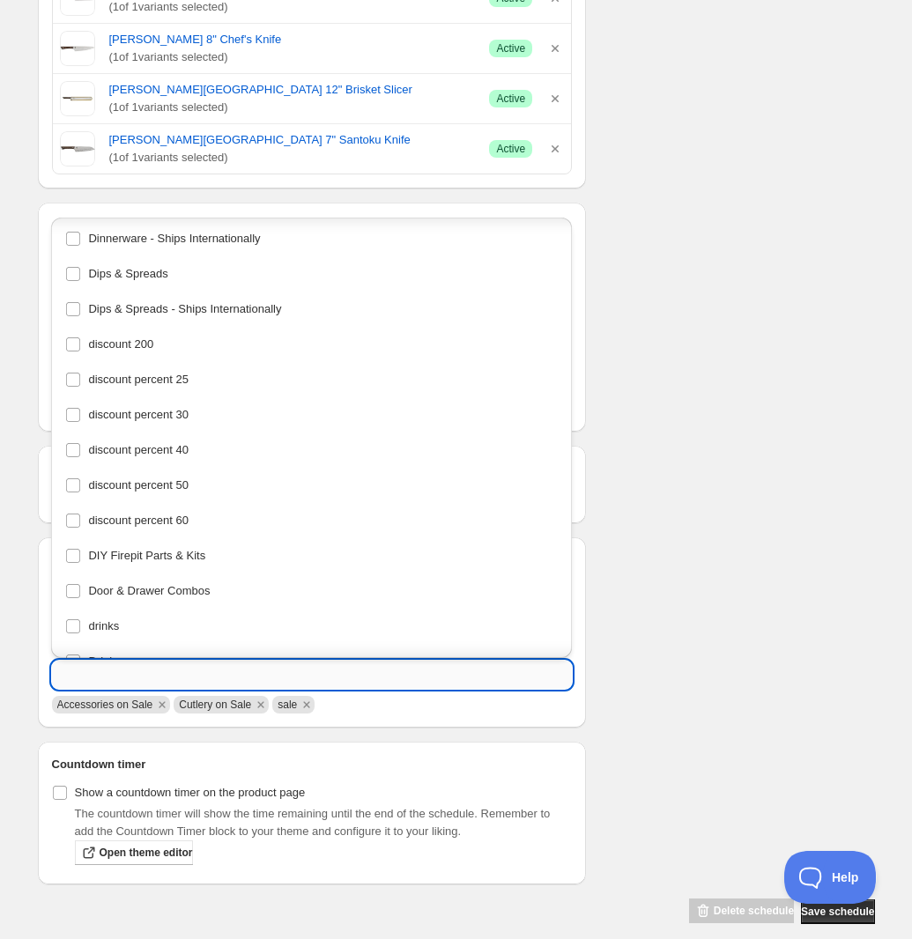
click at [229, 675] on input "text" at bounding box center [312, 675] width 521 height 28
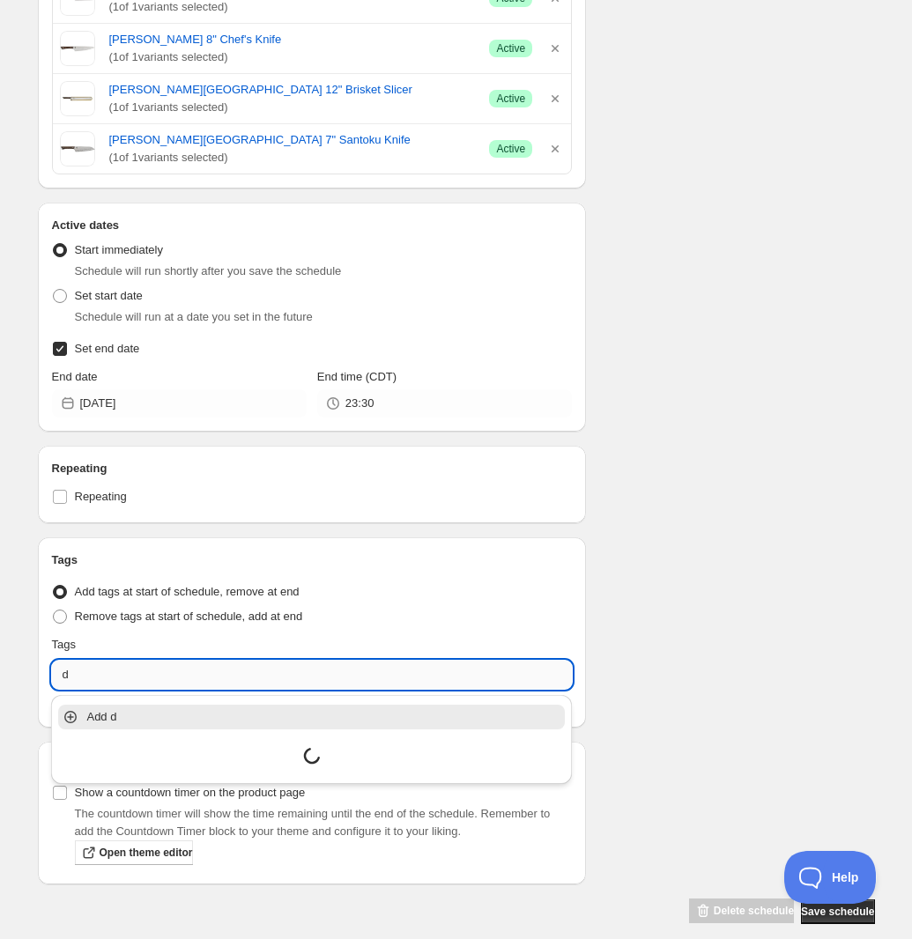
scroll to position [0, 0]
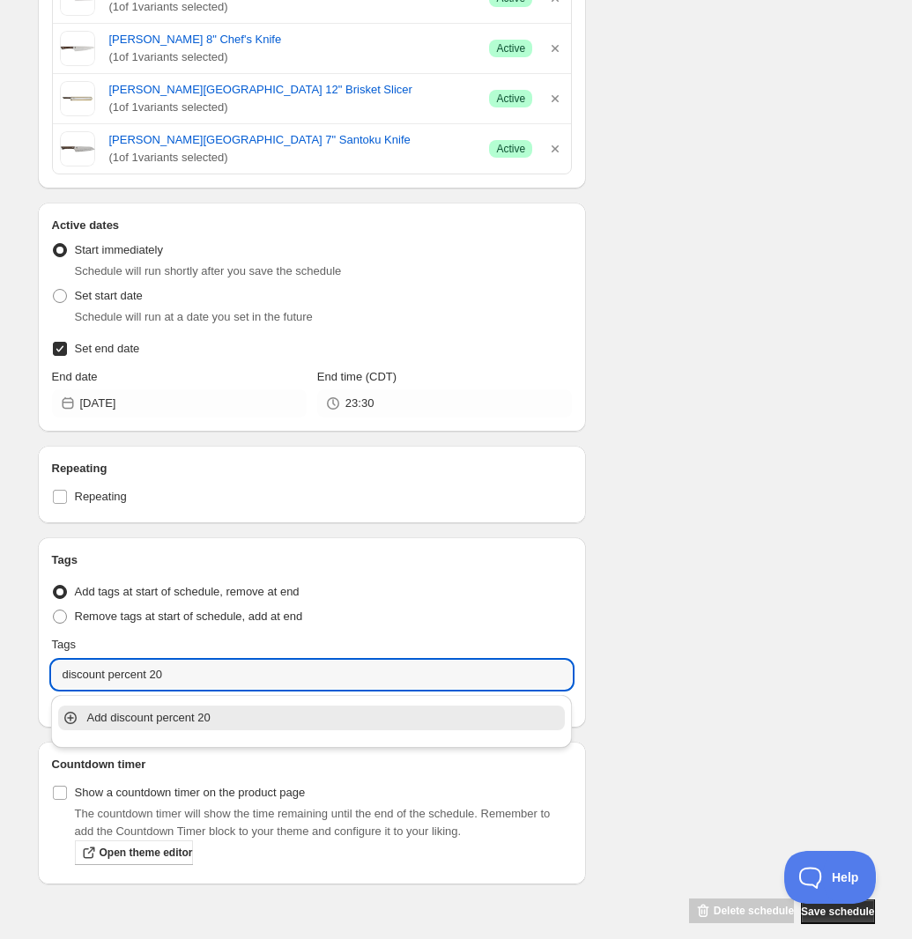
click at [174, 708] on div "Add discount percent 20" at bounding box center [312, 718] width 514 height 35
type input "discount percent 20"
click at [595, 734] on div "Schedule name [PERSON_NAME] & Kanso Tags 20% Off Your customers won't see this …" at bounding box center [449, 116] width 851 height 1618
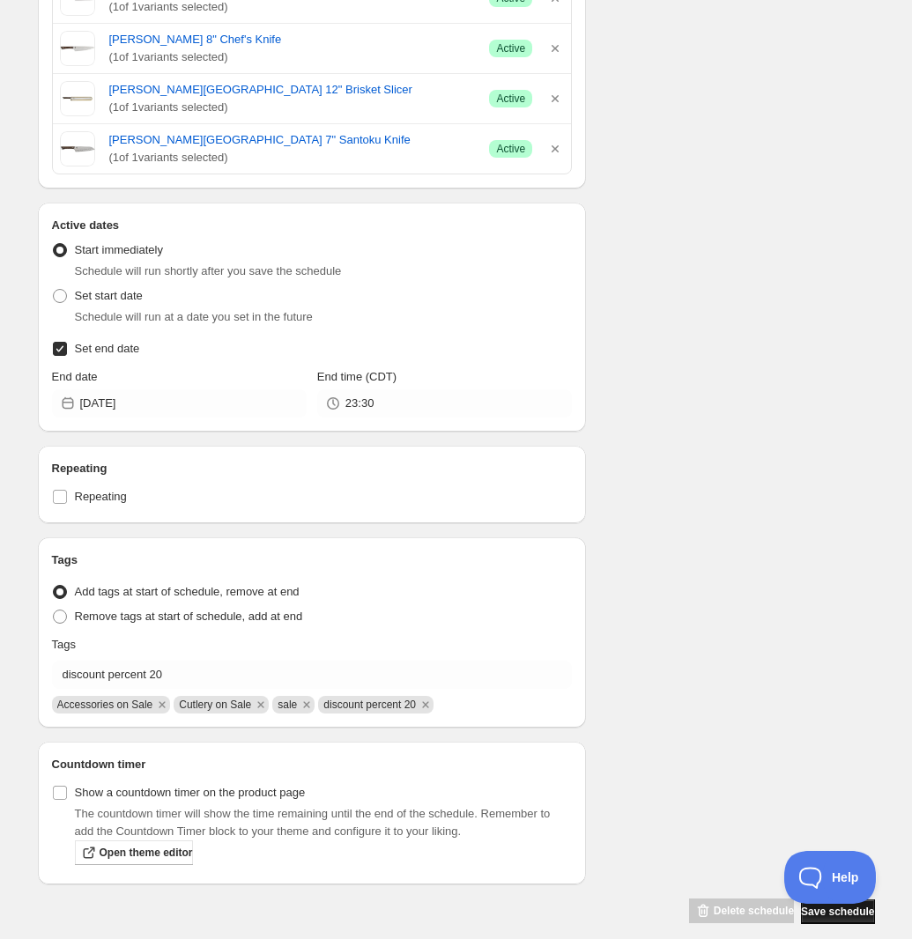
click at [796, 823] on button "Save schedule" at bounding box center [837, 912] width 73 height 25
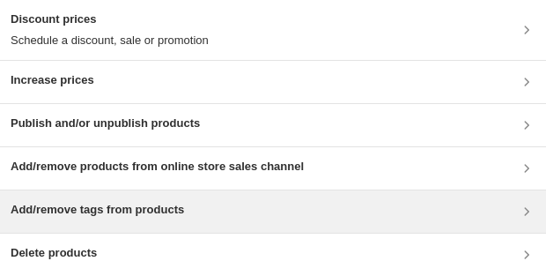
click at [94, 211] on h3 "Add/remove tags from products" at bounding box center [98, 210] width 174 height 18
